Goal: Navigation & Orientation: Find specific page/section

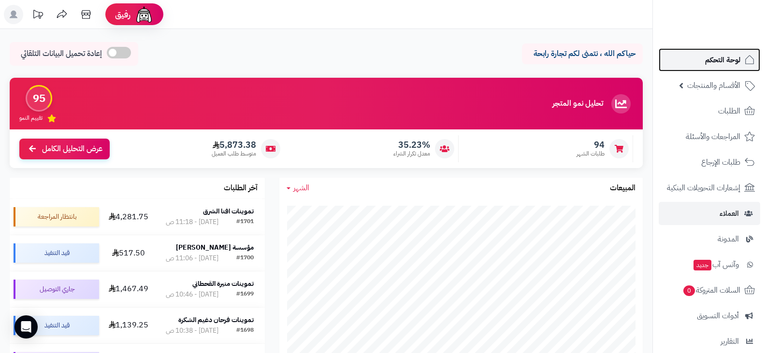
click at [712, 62] on span "لوحة التحكم" at bounding box center [722, 60] width 35 height 14
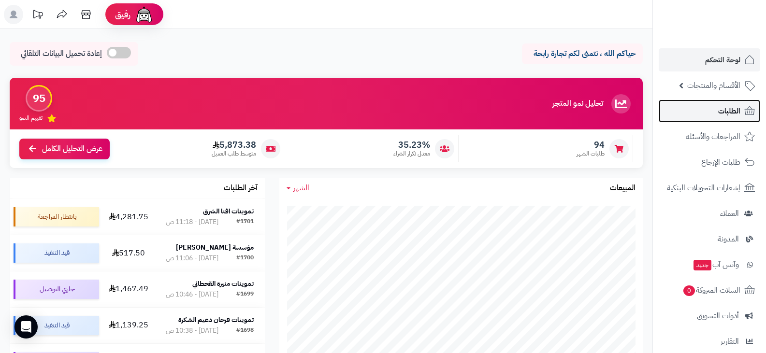
click at [726, 112] on span "الطلبات" at bounding box center [729, 111] width 22 height 14
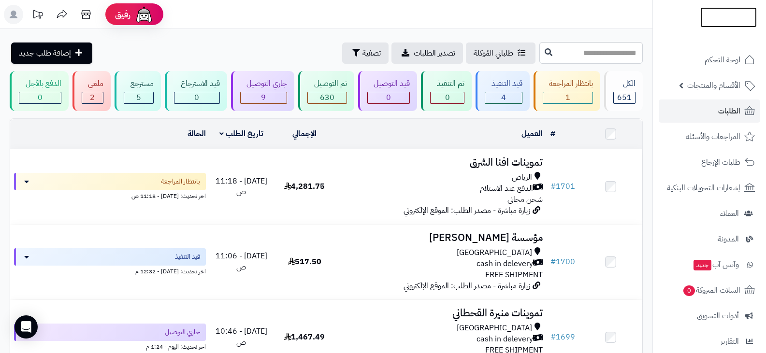
click at [714, 25] on img at bounding box center [728, 35] width 57 height 20
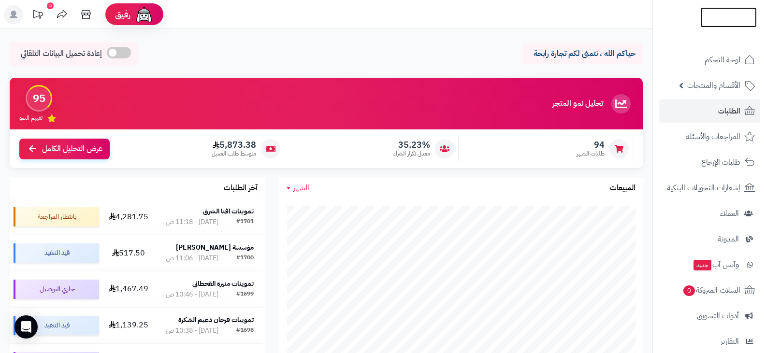
click at [729, 16] on img at bounding box center [728, 17] width 57 height 20
